Goal: Use online tool/utility

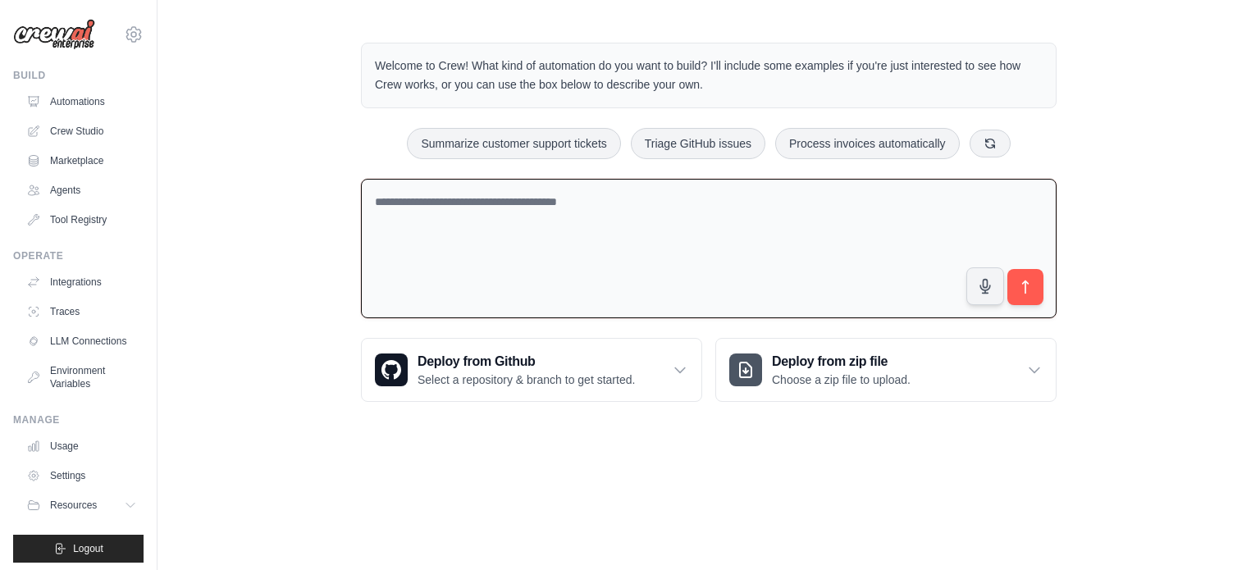
click at [393, 203] on textarea at bounding box center [709, 249] width 696 height 140
paste textarea "**********"
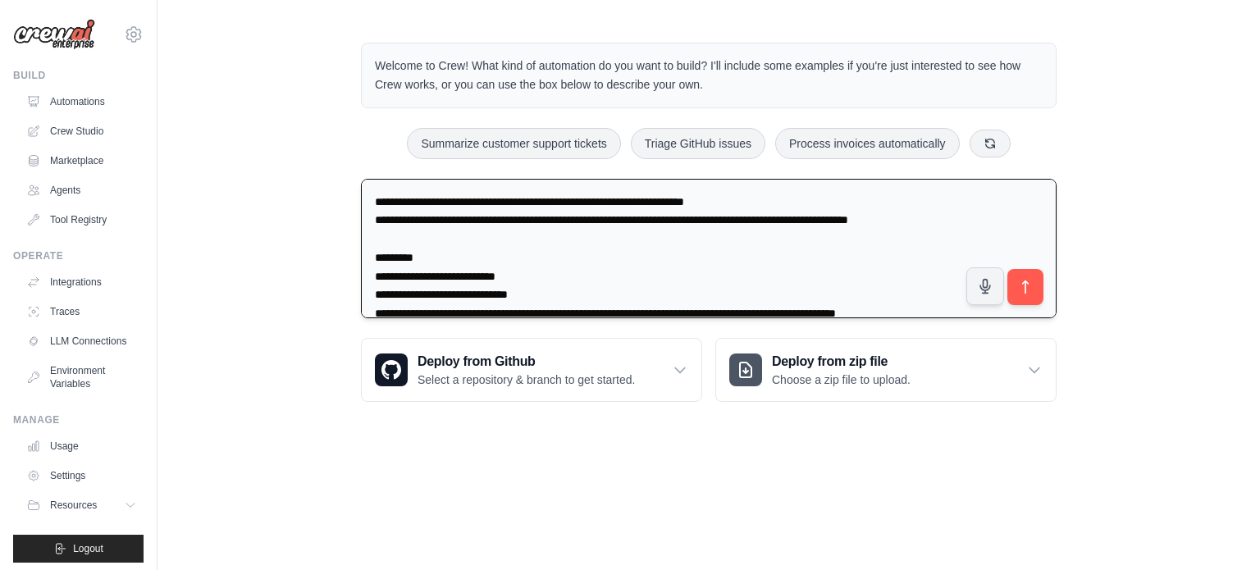
scroll to position [283, 0]
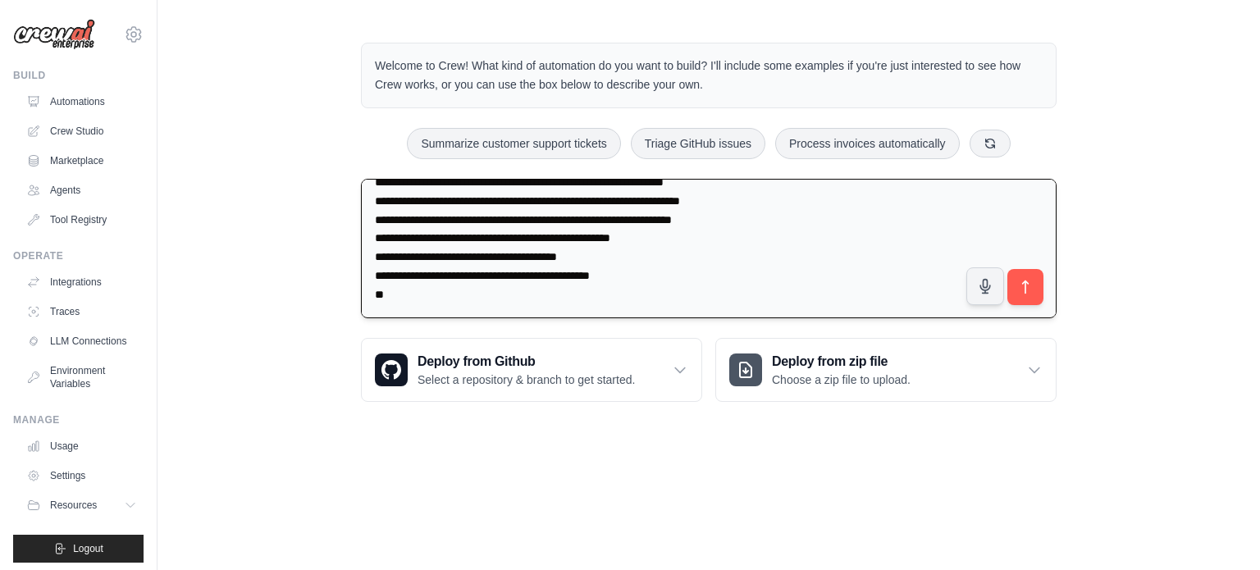
type textarea "**********"
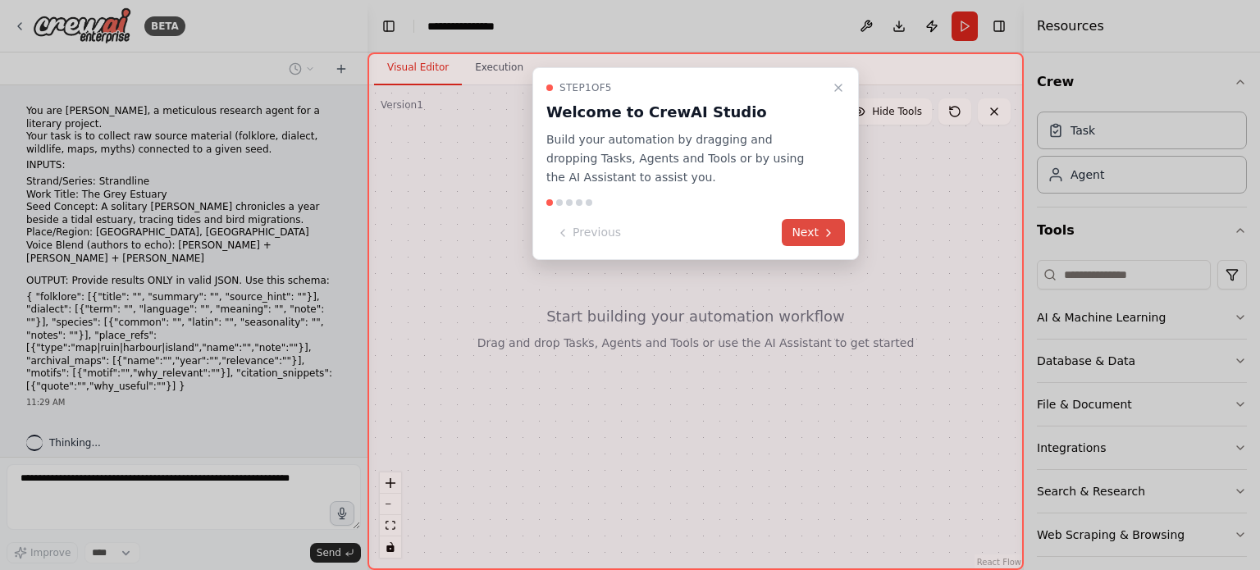
click at [811, 227] on button "Next" at bounding box center [813, 232] width 63 height 27
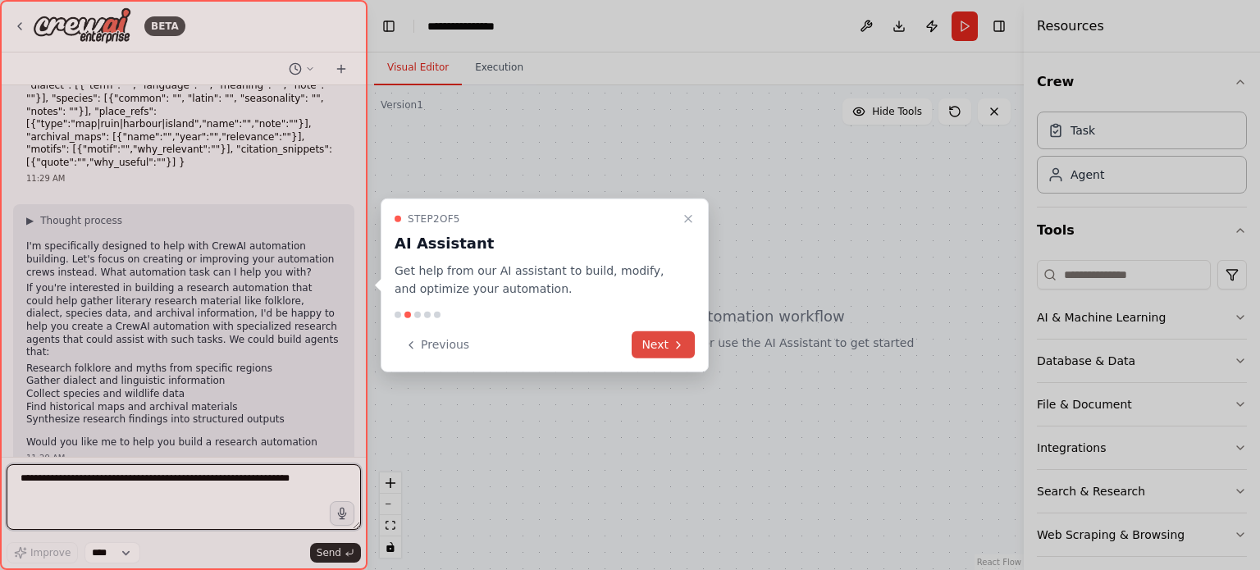
scroll to position [236, 0]
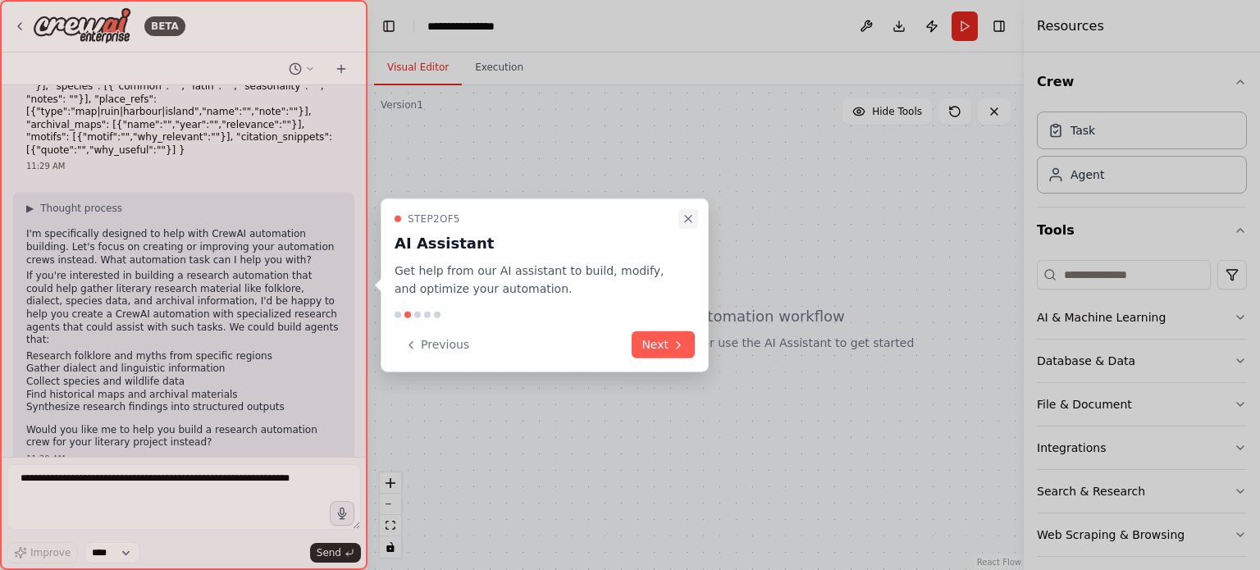
click at [684, 227] on button "Close walkthrough" at bounding box center [688, 218] width 20 height 20
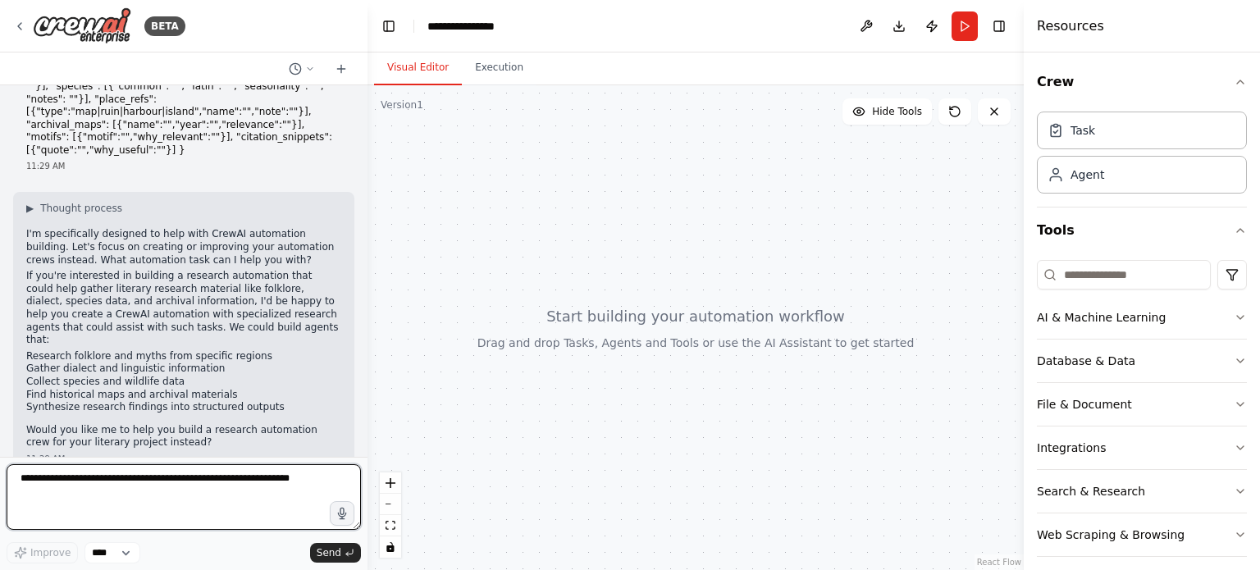
click at [47, 490] on textarea at bounding box center [184, 497] width 354 height 66
type textarea "***"
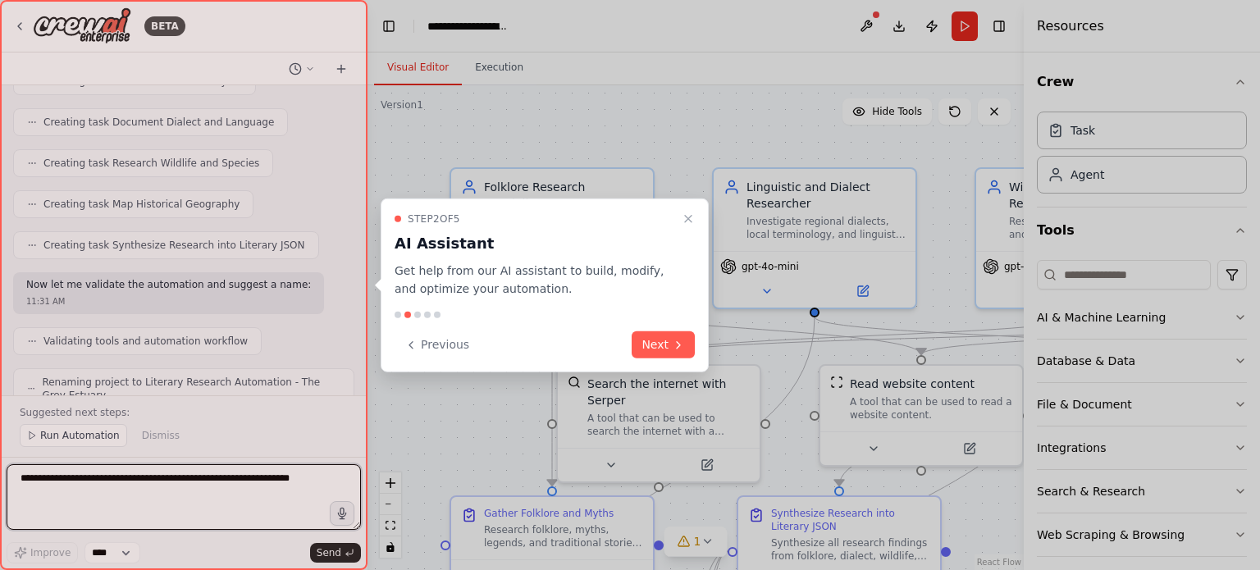
scroll to position [1116, 0]
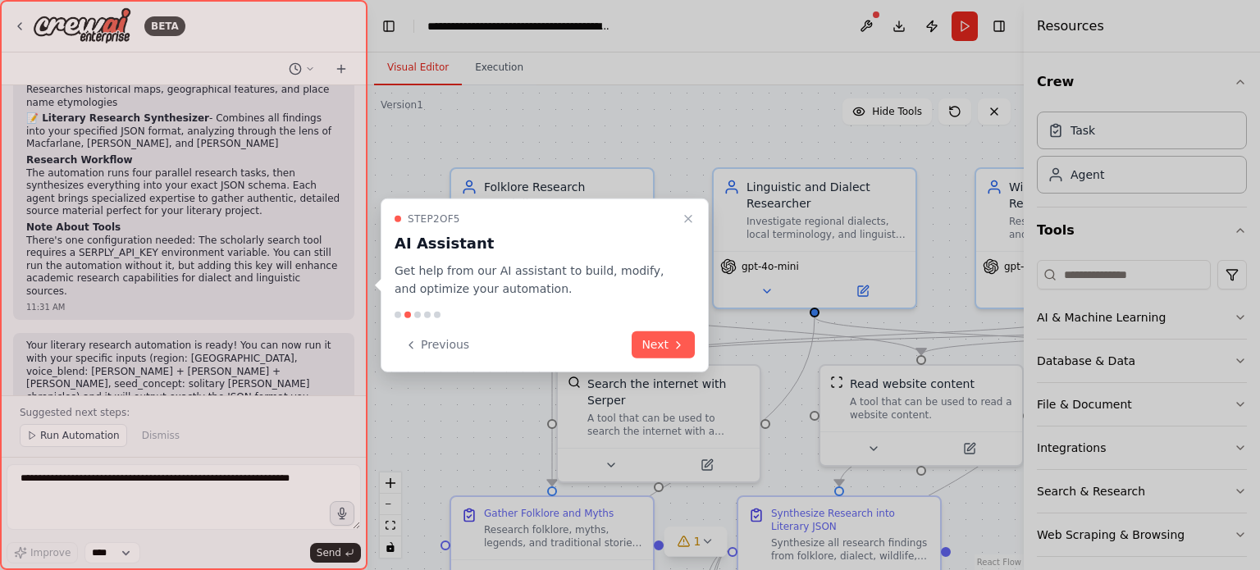
click at [62, 438] on div at bounding box center [184, 285] width 368 height 570
click at [657, 339] on button "Next" at bounding box center [663, 344] width 63 height 27
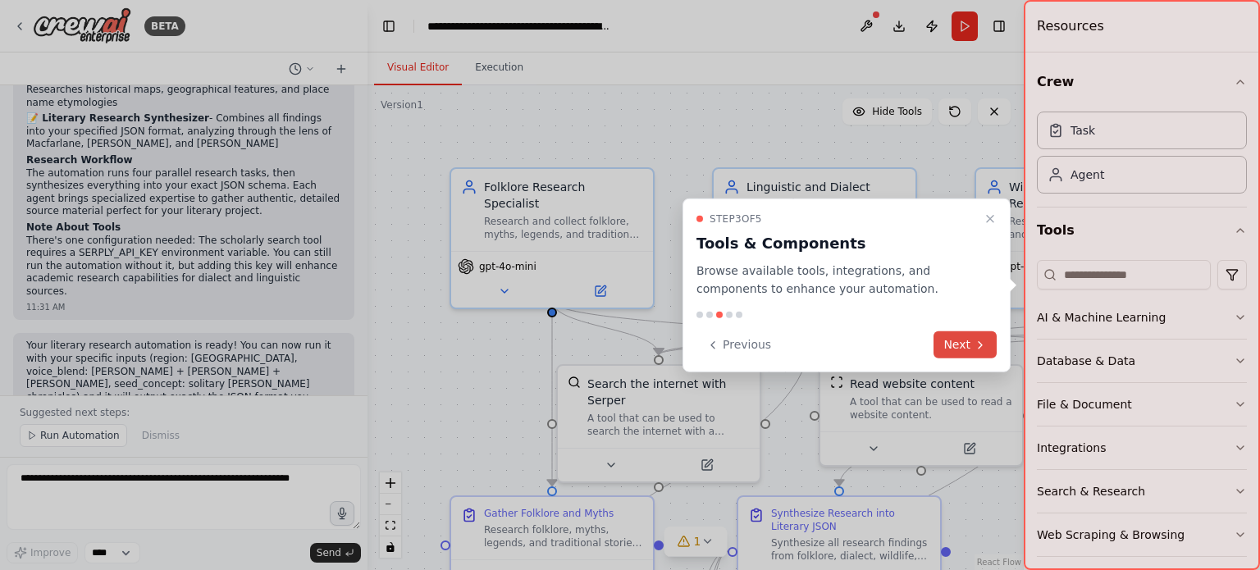
click at [978, 336] on button "Next" at bounding box center [965, 344] width 63 height 27
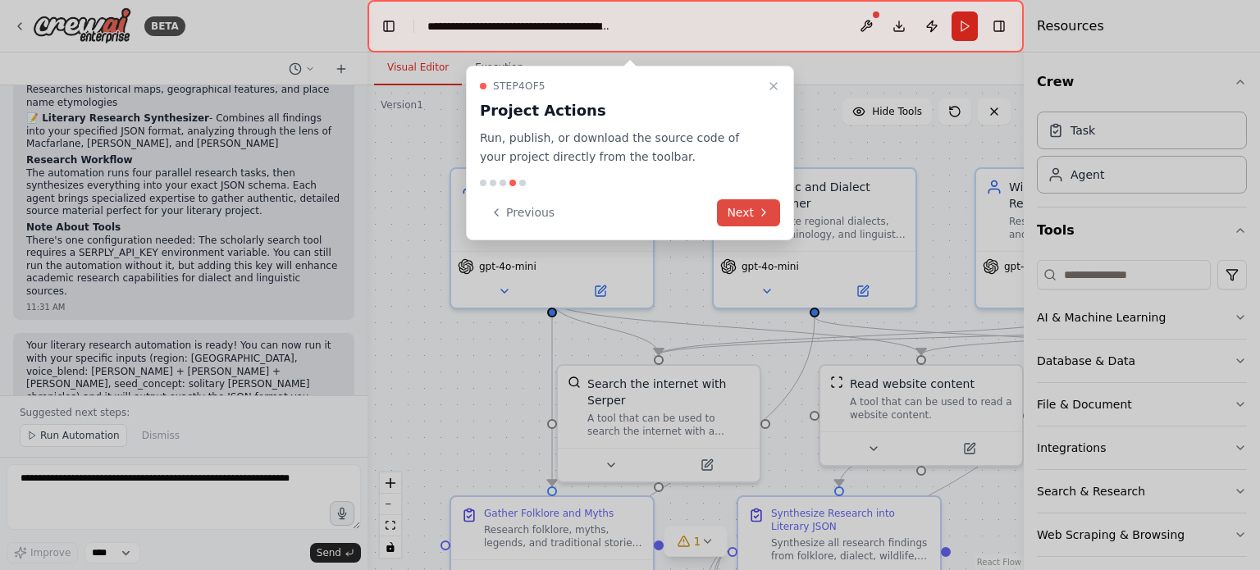
click at [763, 206] on icon at bounding box center [763, 212] width 13 height 13
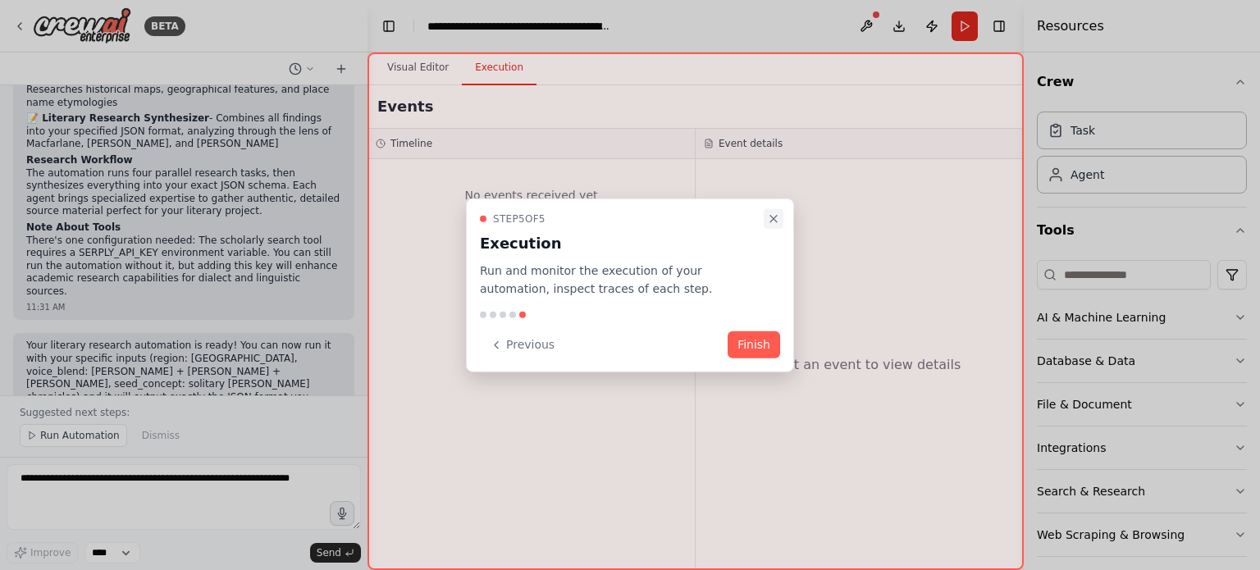
click at [775, 212] on icon "Close walkthrough" at bounding box center [773, 218] width 13 height 13
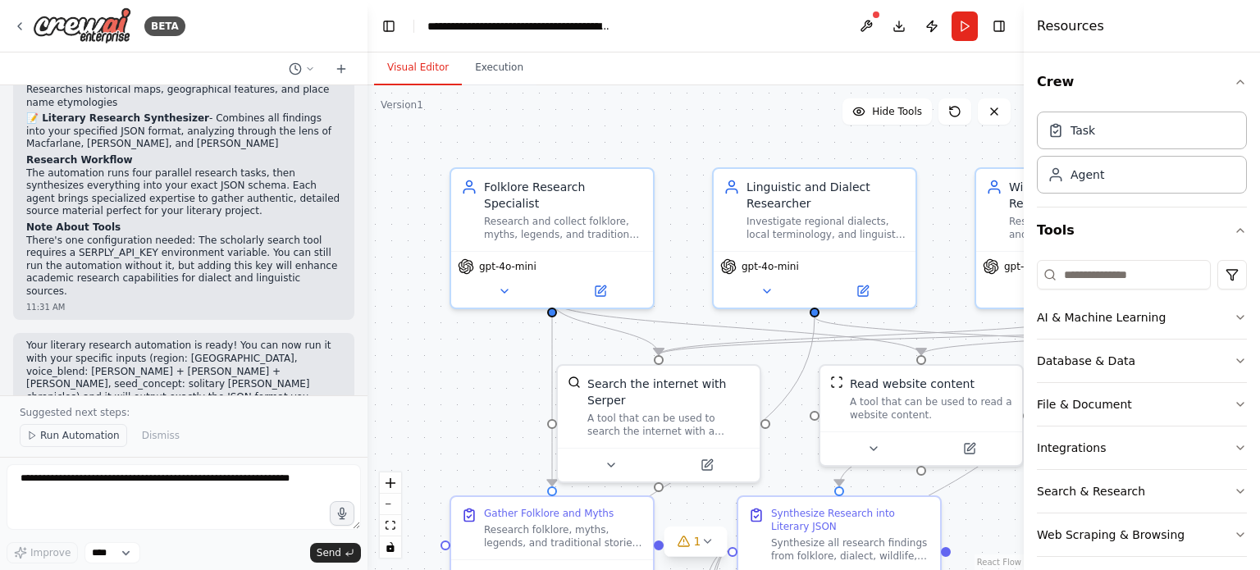
click at [68, 430] on span "Run Automation" at bounding box center [80, 435] width 80 height 13
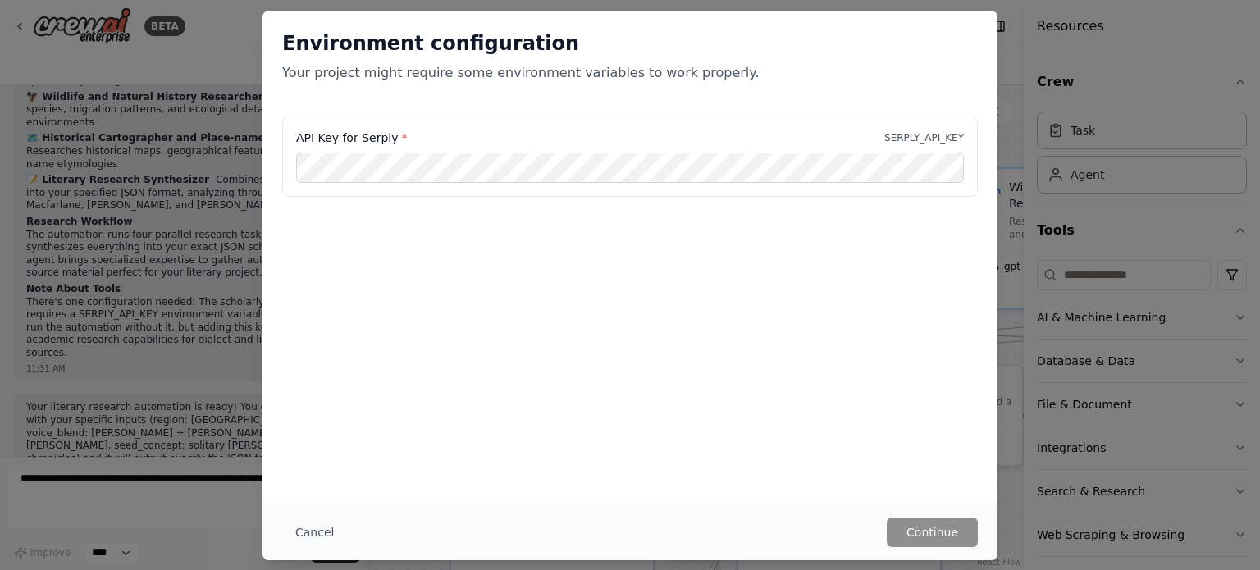
click at [893, 130] on div "API Key for Serply * SERPLY_API_KEY" at bounding box center [630, 138] width 668 height 16
drag, startPoint x: 893, startPoint y: 130, endPoint x: 925, endPoint y: 134, distance: 33.0
click at [925, 134] on div "API Key for Serply * SERPLY_API_KEY" at bounding box center [630, 138] width 668 height 16
copy p "SERPLY_API_KEY"
